Goal: Check status

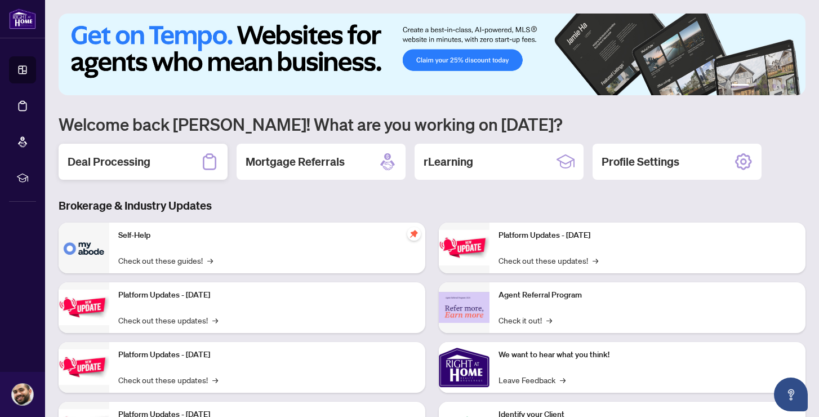
click at [133, 147] on div "Deal Processing" at bounding box center [143, 162] width 169 height 36
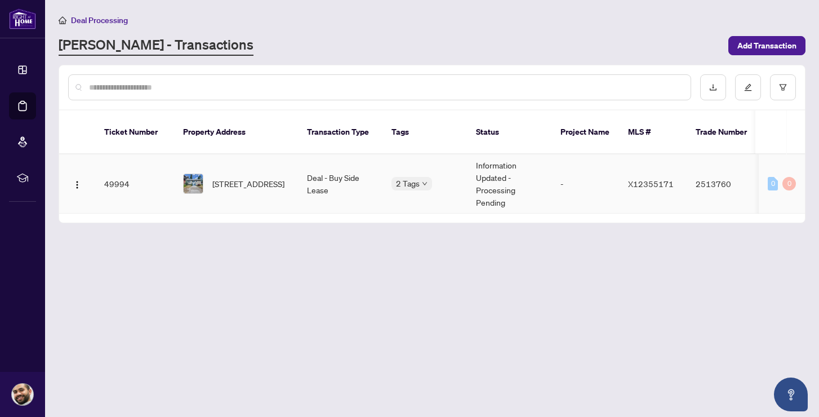
click at [518, 185] on td "Information Updated - Processing Pending" at bounding box center [509, 183] width 84 height 59
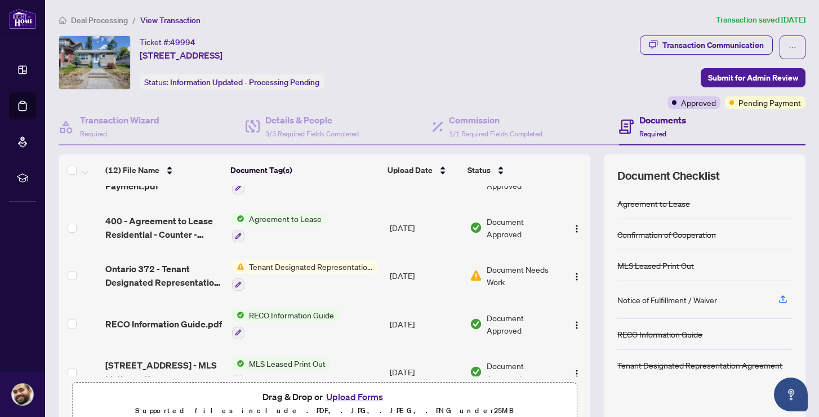
scroll to position [383, 0]
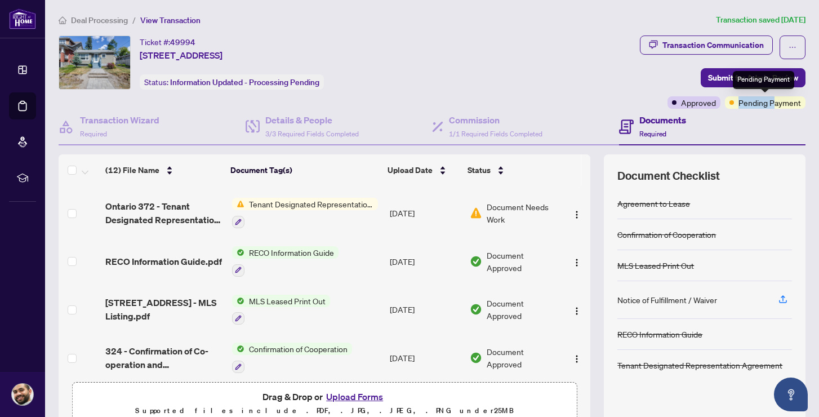
drag, startPoint x: 735, startPoint y: 100, endPoint x: 773, endPoint y: 102, distance: 37.8
click at [774, 102] on div "Pending Payment" at bounding box center [765, 102] width 81 height 12
click at [640, 76] on div "Transaction Communication Submit for Admin Review Approved Pending Payment" at bounding box center [722, 71] width 170 height 73
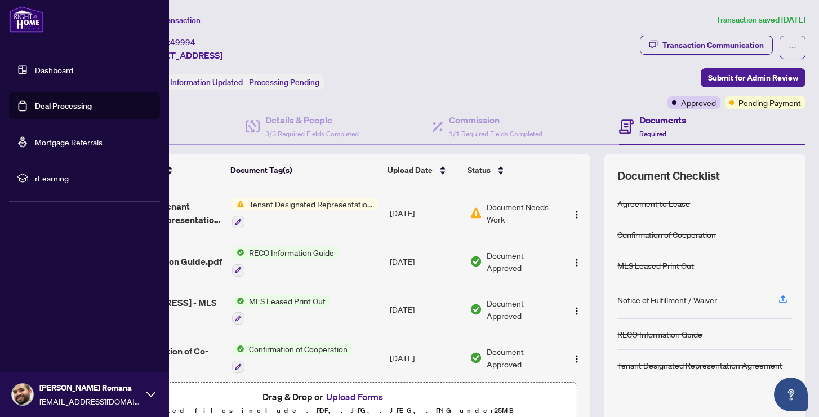
click at [49, 73] on link "Dashboard" at bounding box center [54, 70] width 38 height 10
